Goal: Task Accomplishment & Management: Manage account settings

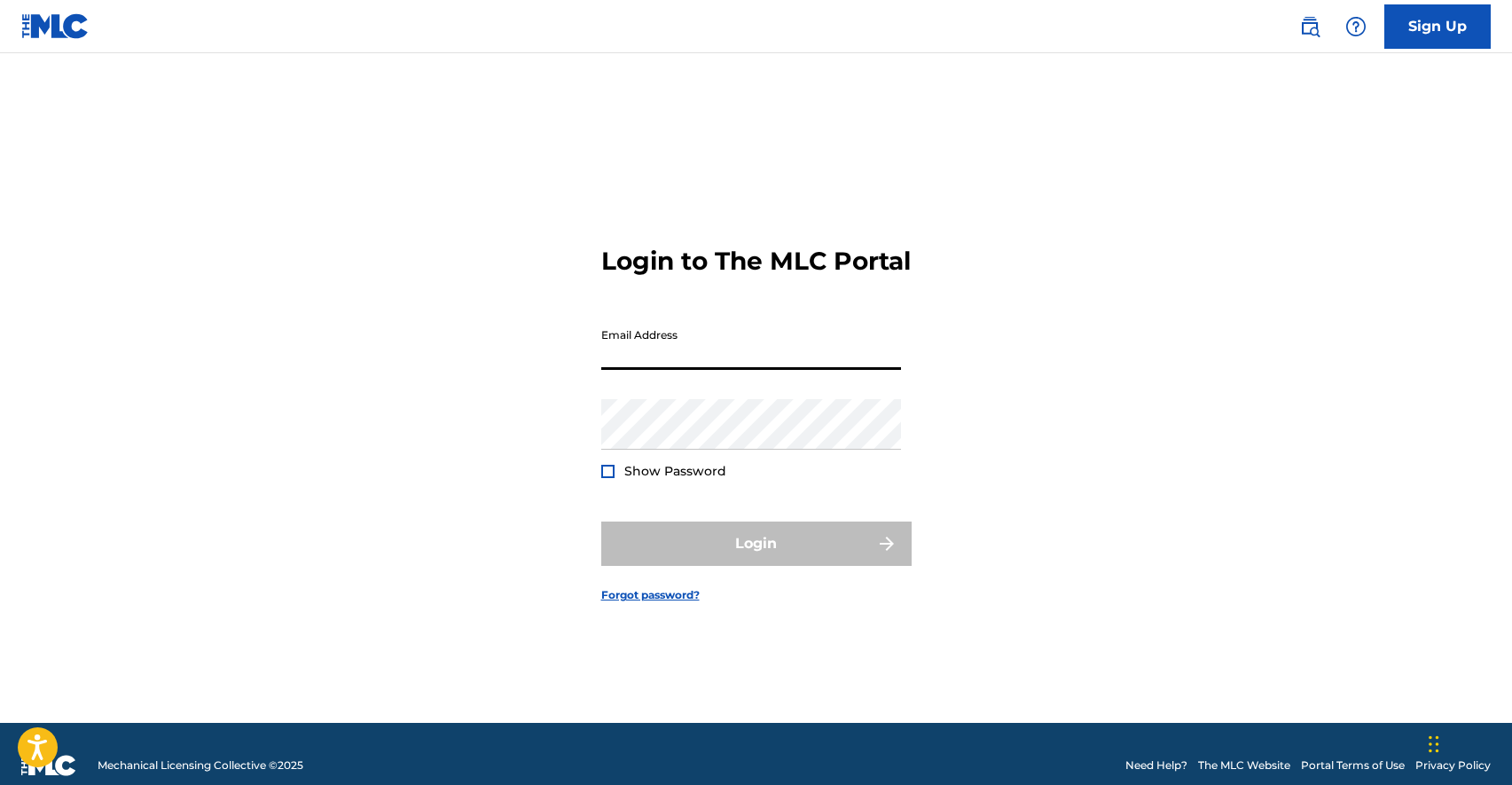
type input "[PERSON_NAME][EMAIL_ADDRESS][DOMAIN_NAME]"
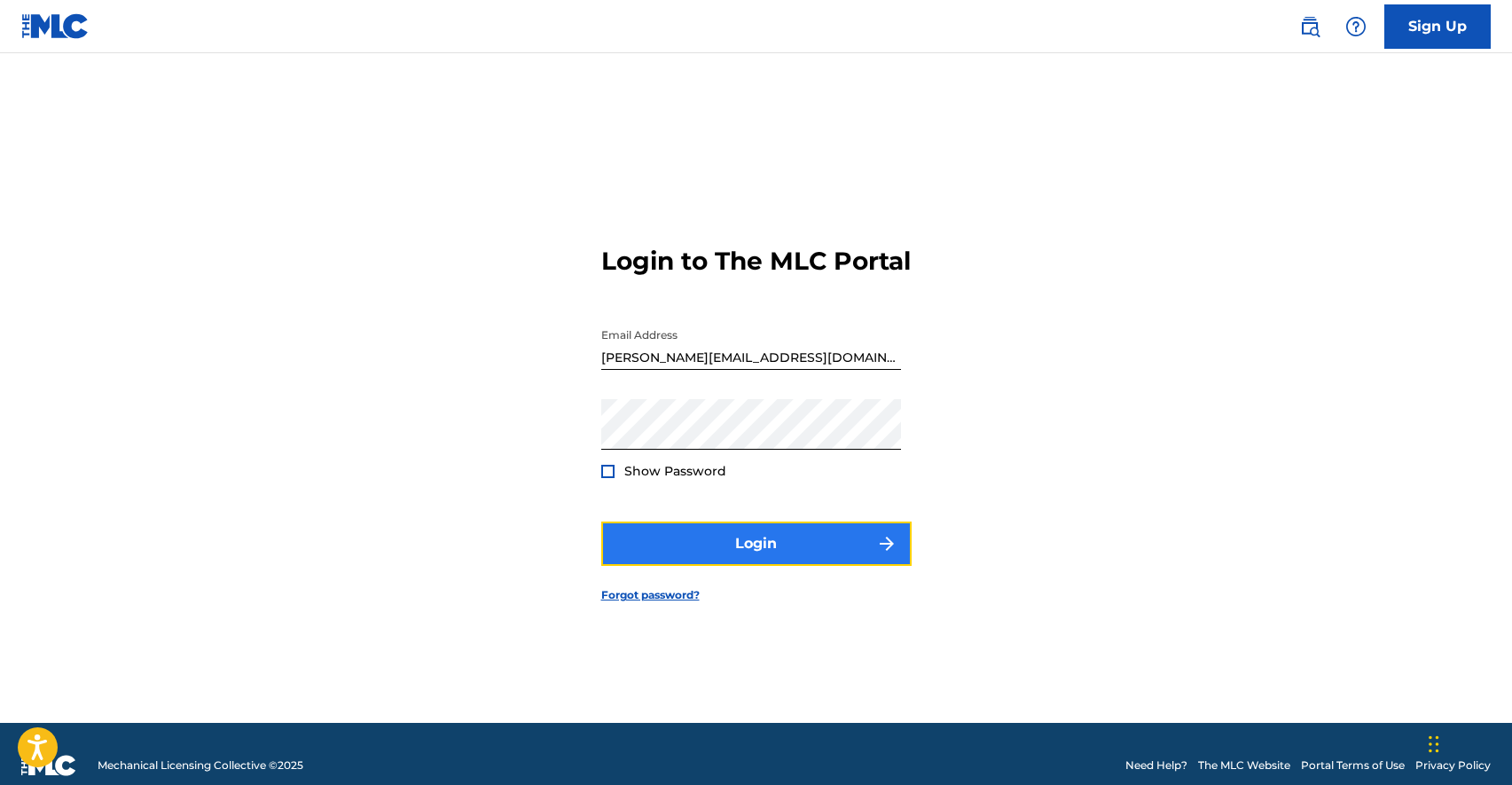
click at [756, 566] on button "Login" at bounding box center [756, 544] width 311 height 44
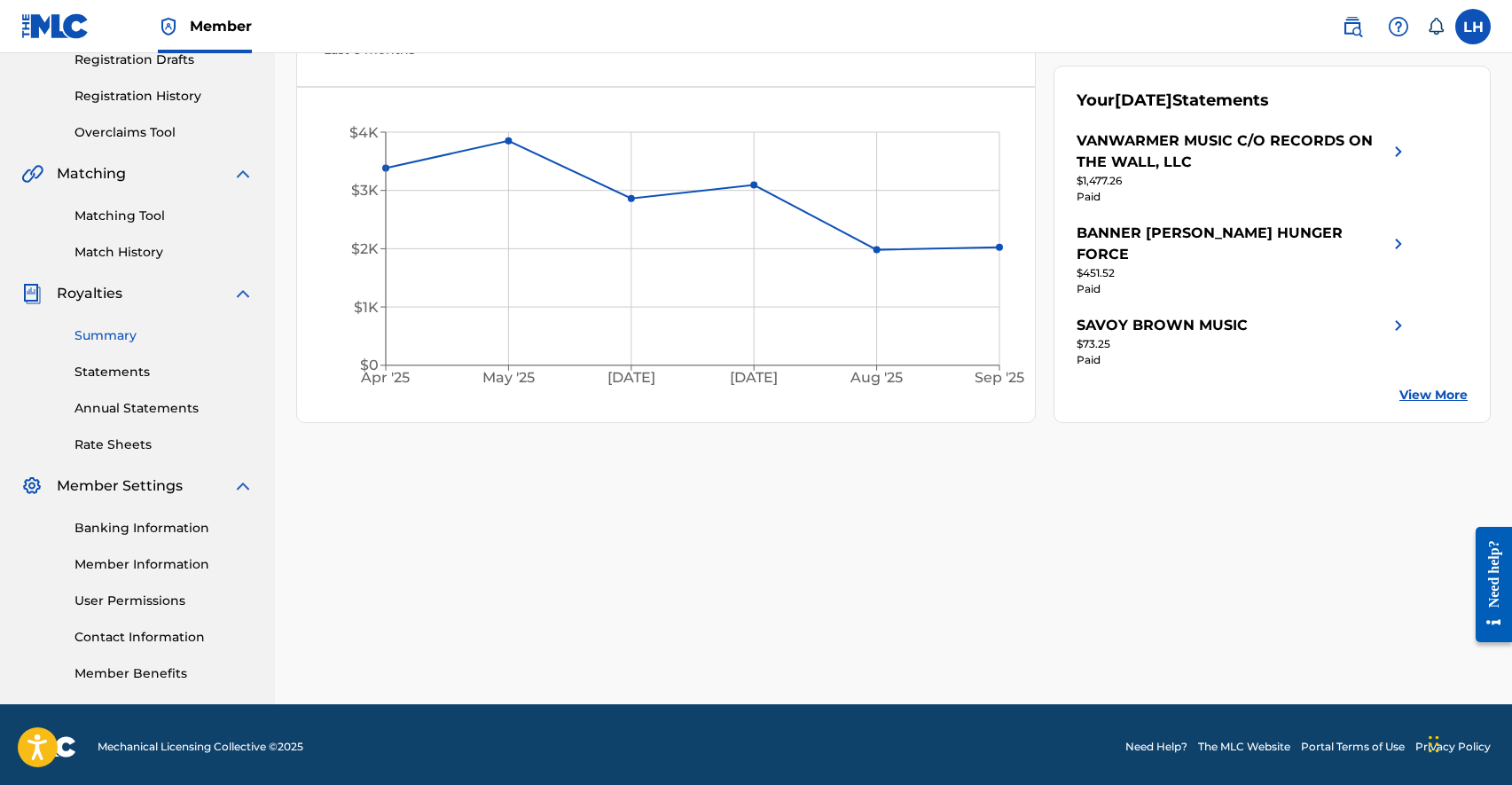
scroll to position [315, 0]
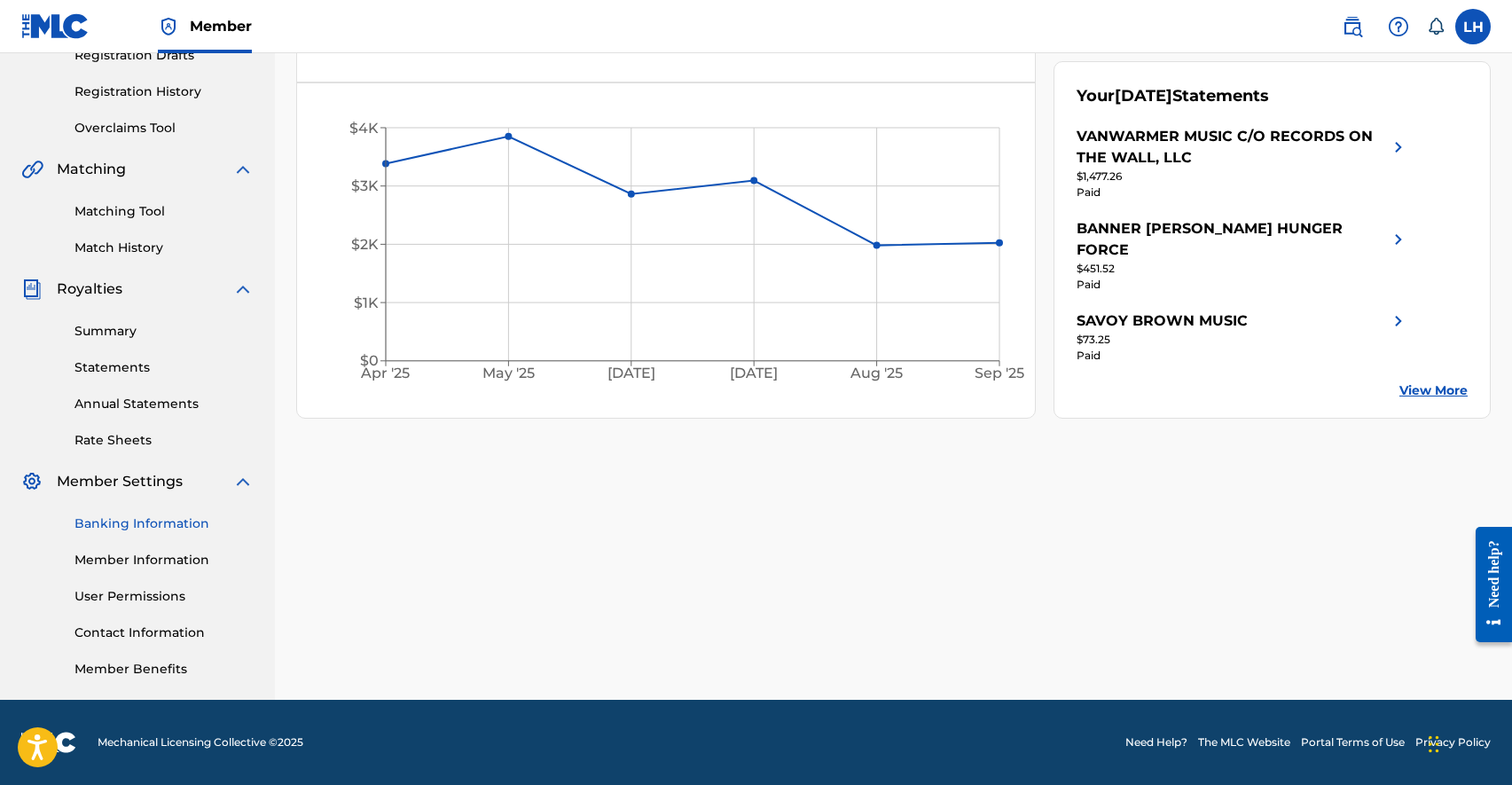
click at [172, 527] on link "Banking Information" at bounding box center [164, 523] width 179 height 18
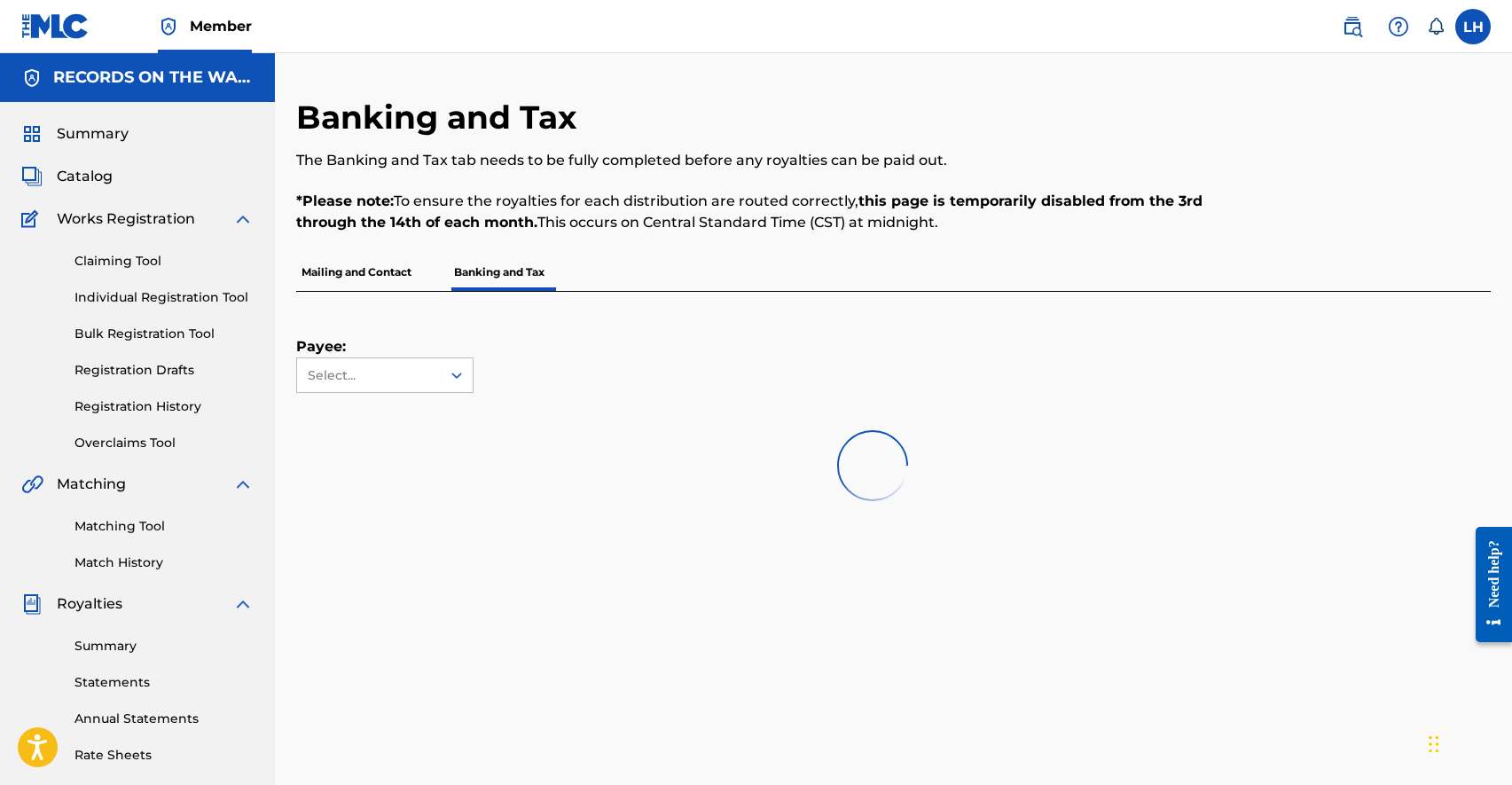
click at [346, 268] on p "Mailing and Contact" at bounding box center [357, 272] width 121 height 37
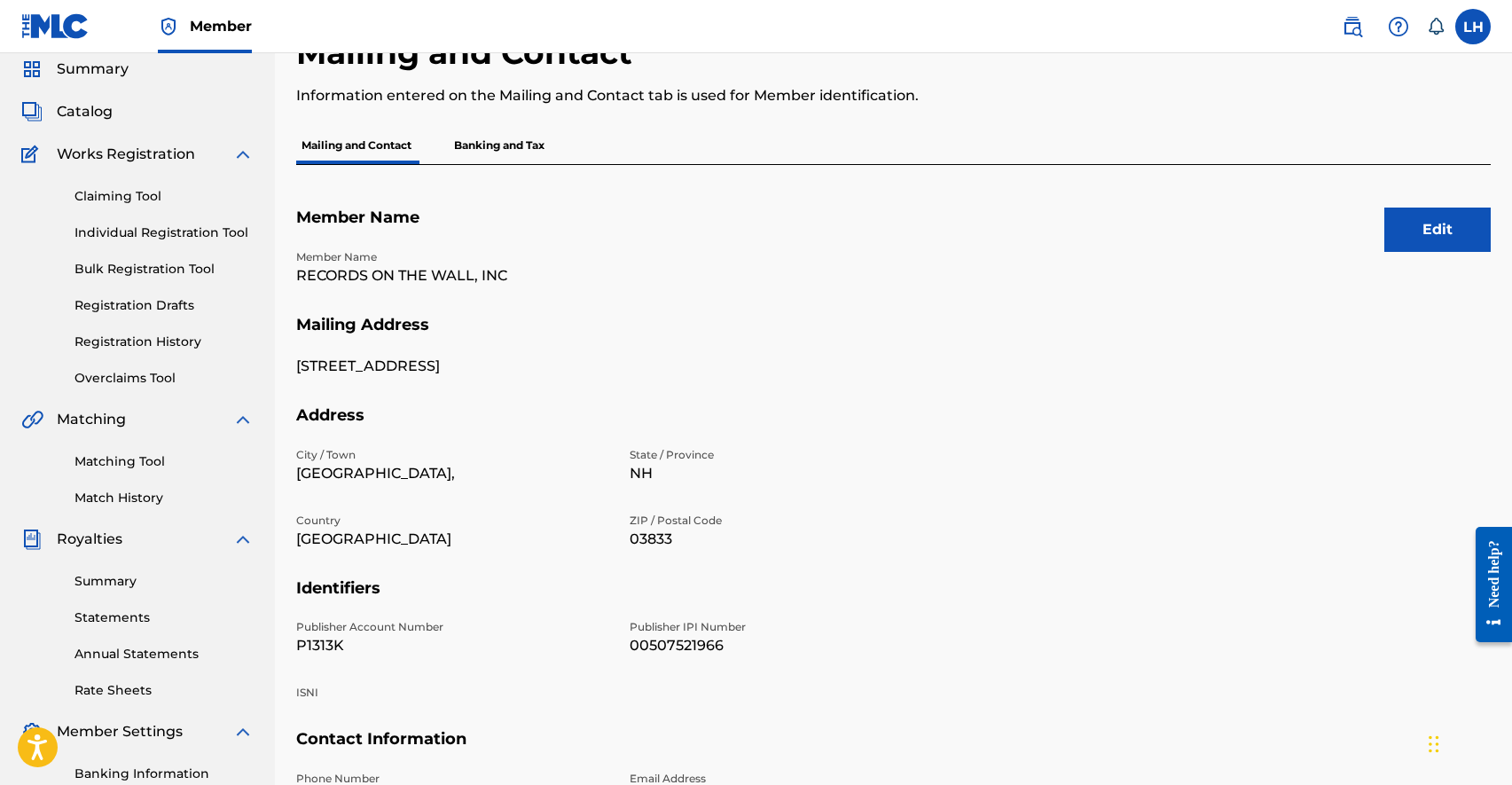
scroll to position [315, 0]
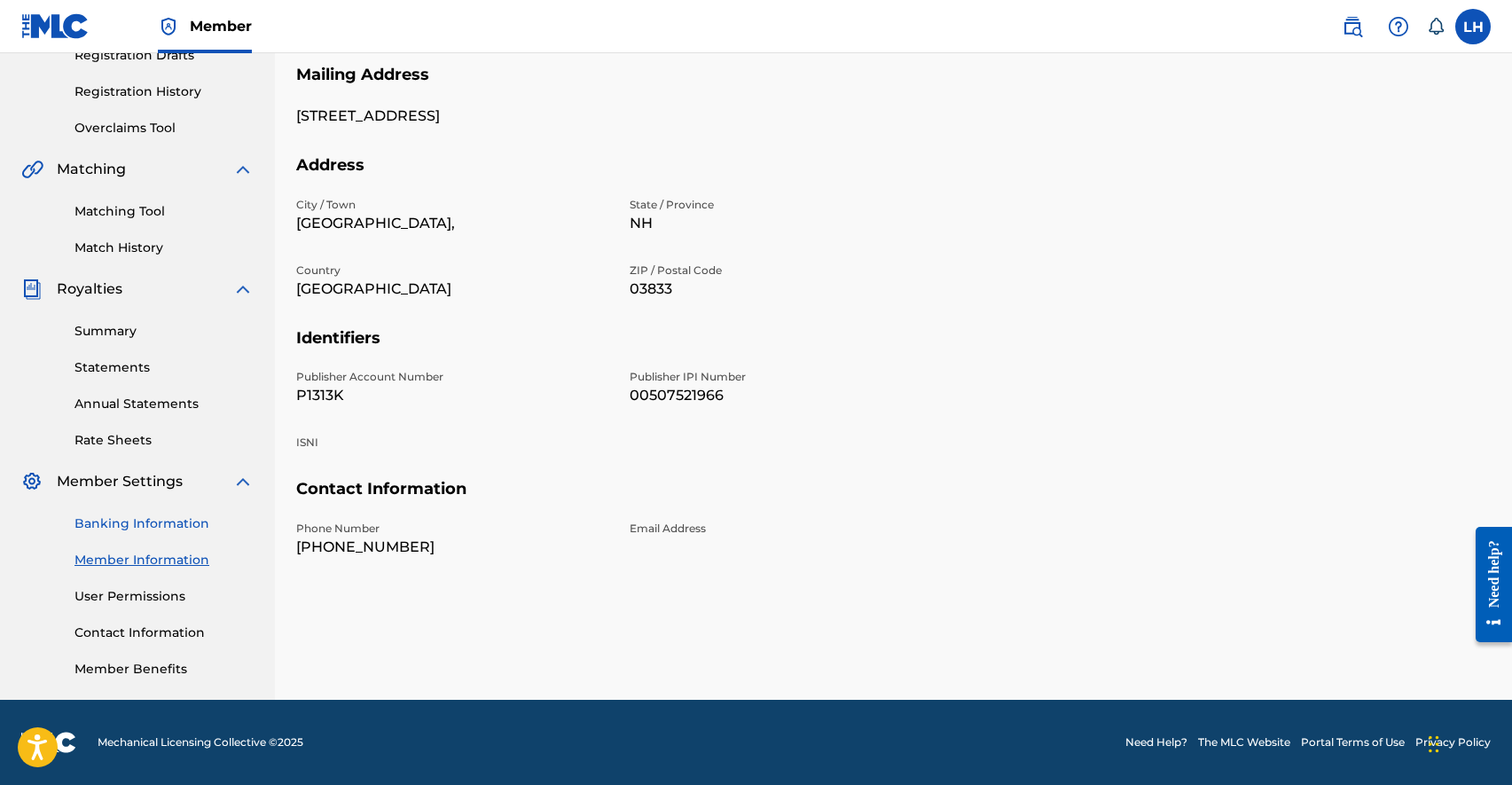
click at [185, 531] on link "Banking Information" at bounding box center [164, 523] width 179 height 18
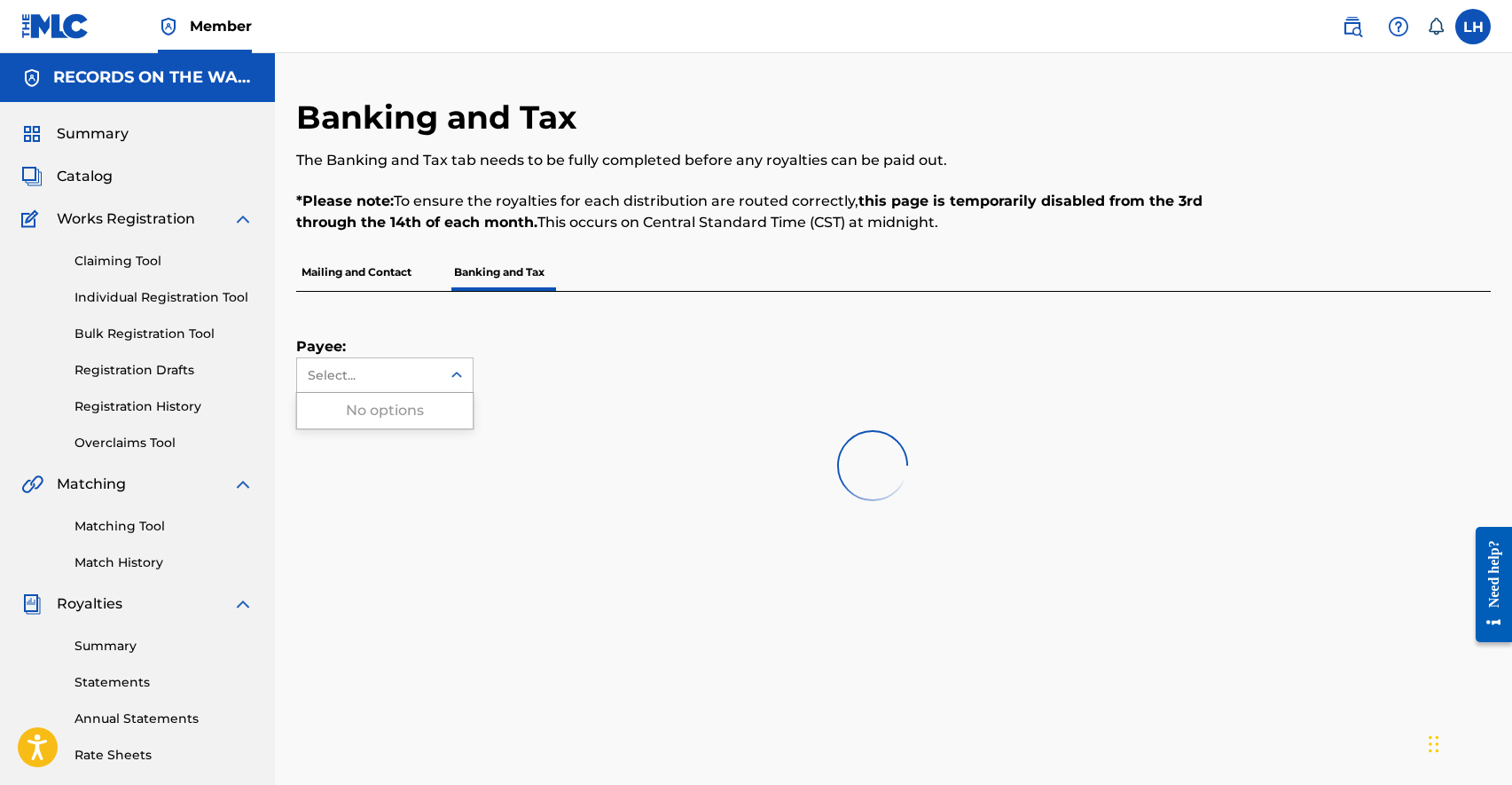
click at [457, 369] on icon at bounding box center [456, 375] width 18 height 18
click at [457, 369] on icon at bounding box center [456, 375] width 18 height 18
